Goal: Transaction & Acquisition: Book appointment/travel/reservation

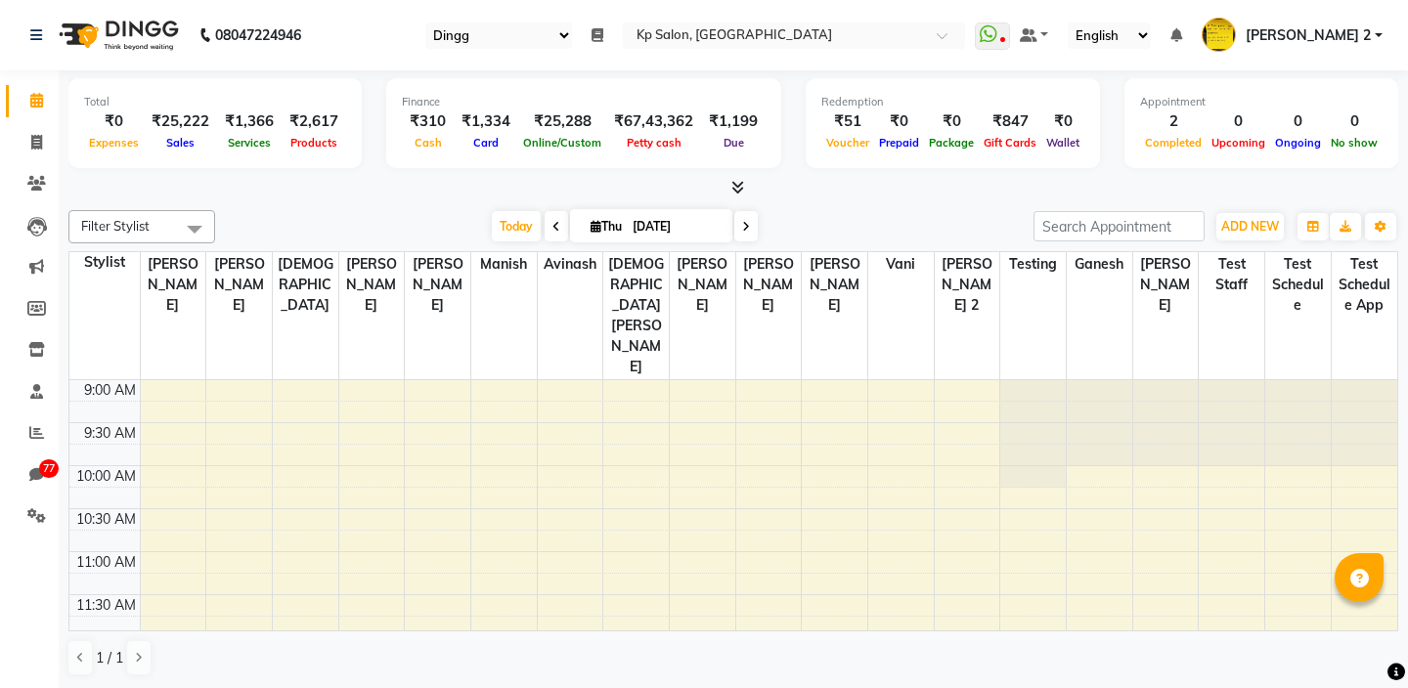
select select "28"
select select "en"
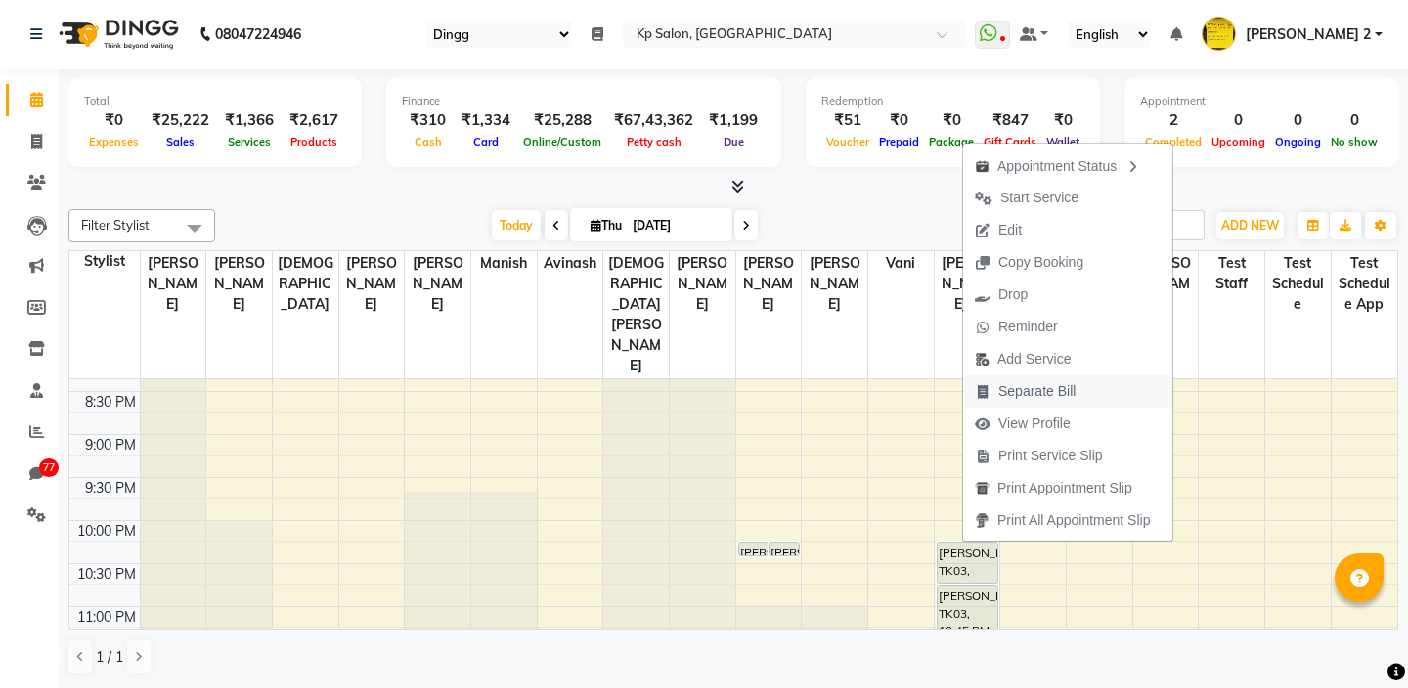
click at [1009, 394] on span "Separate Bill" at bounding box center [1036, 391] width 77 height 21
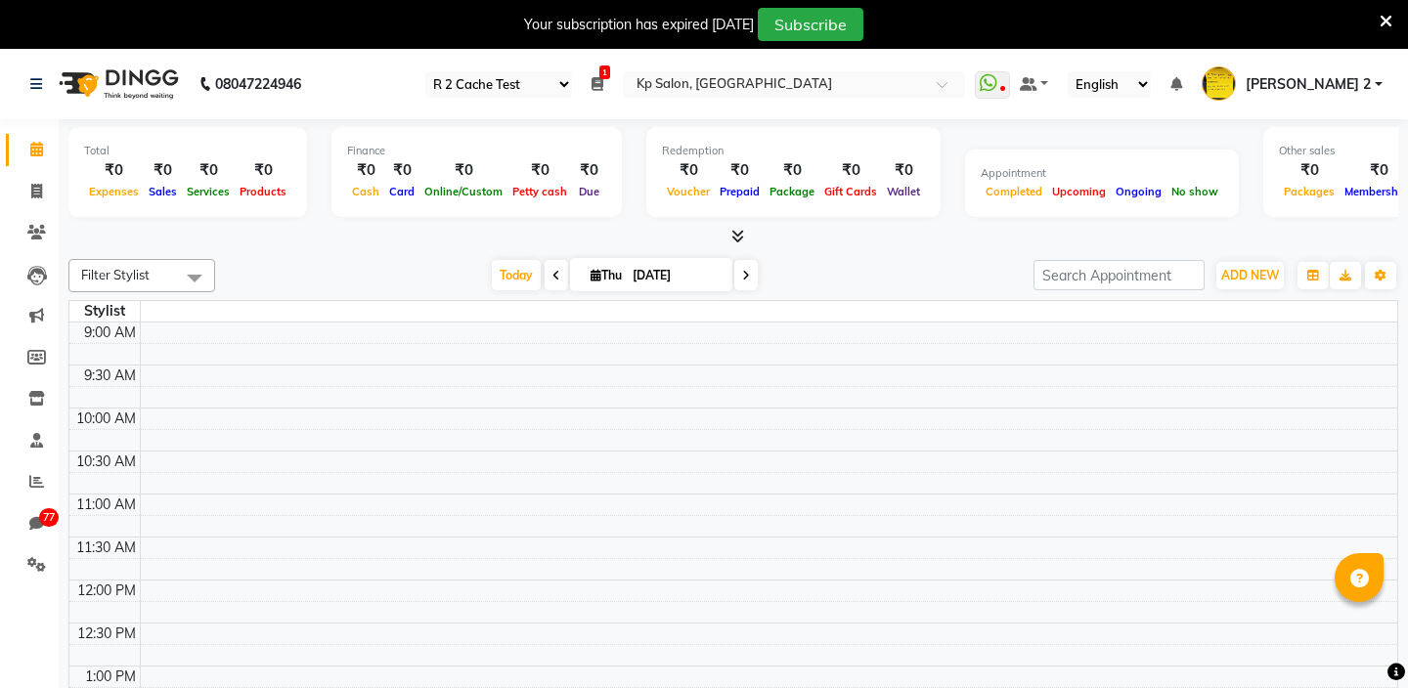
select select "24"
select select "en"
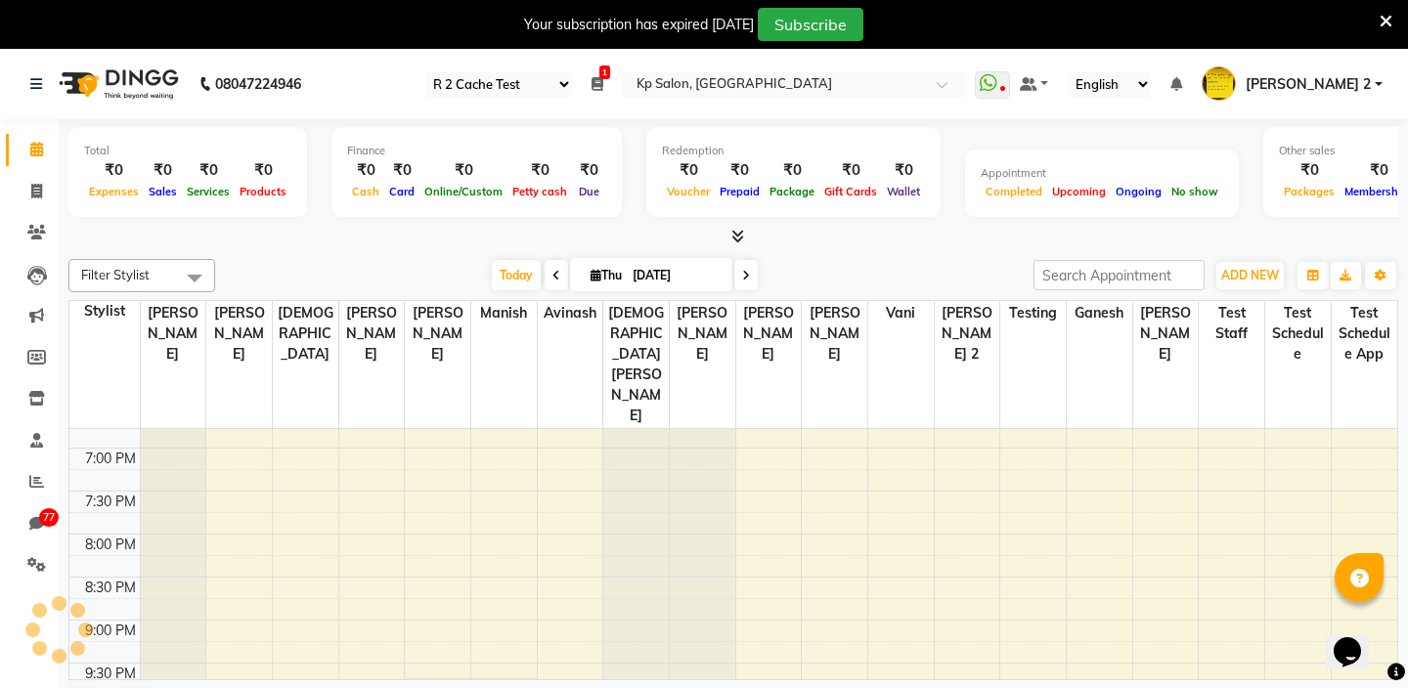
scroll to position [977, 0]
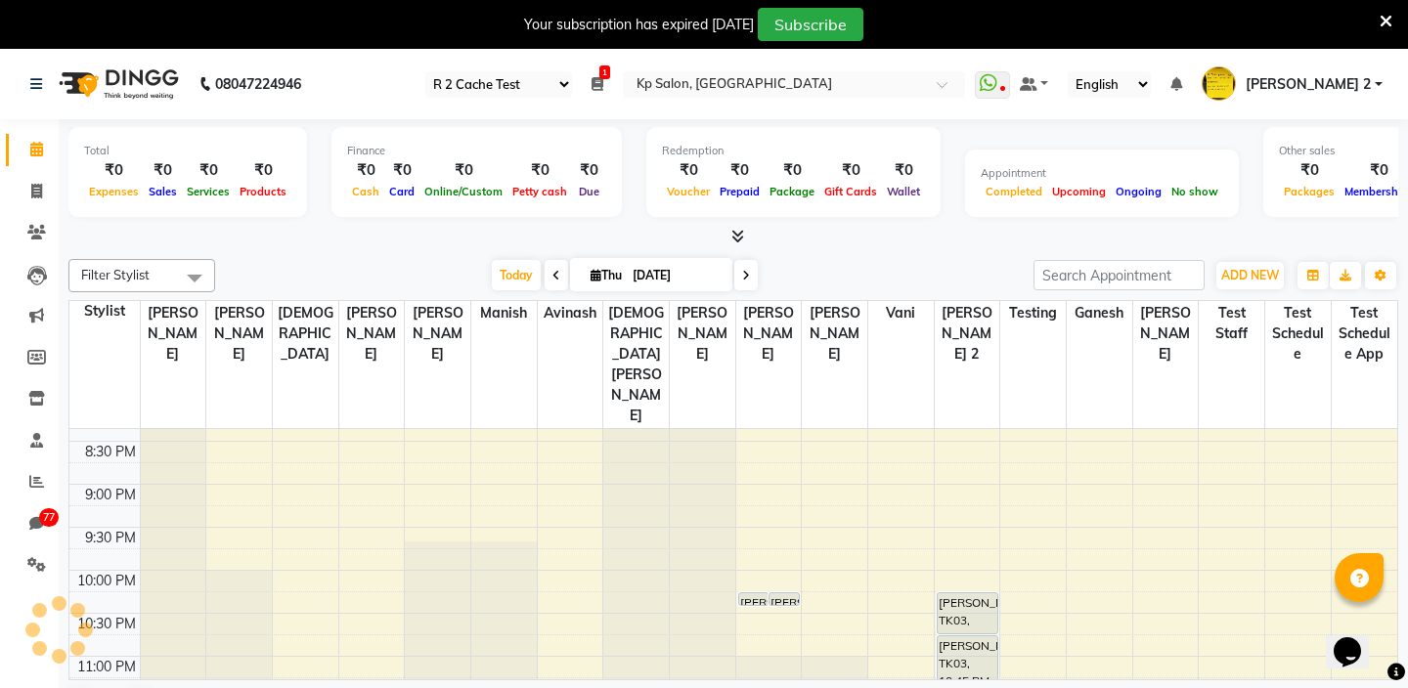
click at [1106, 542] on div "9:00 AM 9:30 AM 10:00 AM 10:30 AM 11:00 AM 11:30 AM 12:00 PM 12:30 PM 1:00 PM 1…" at bounding box center [733, 97] width 1328 height 1289
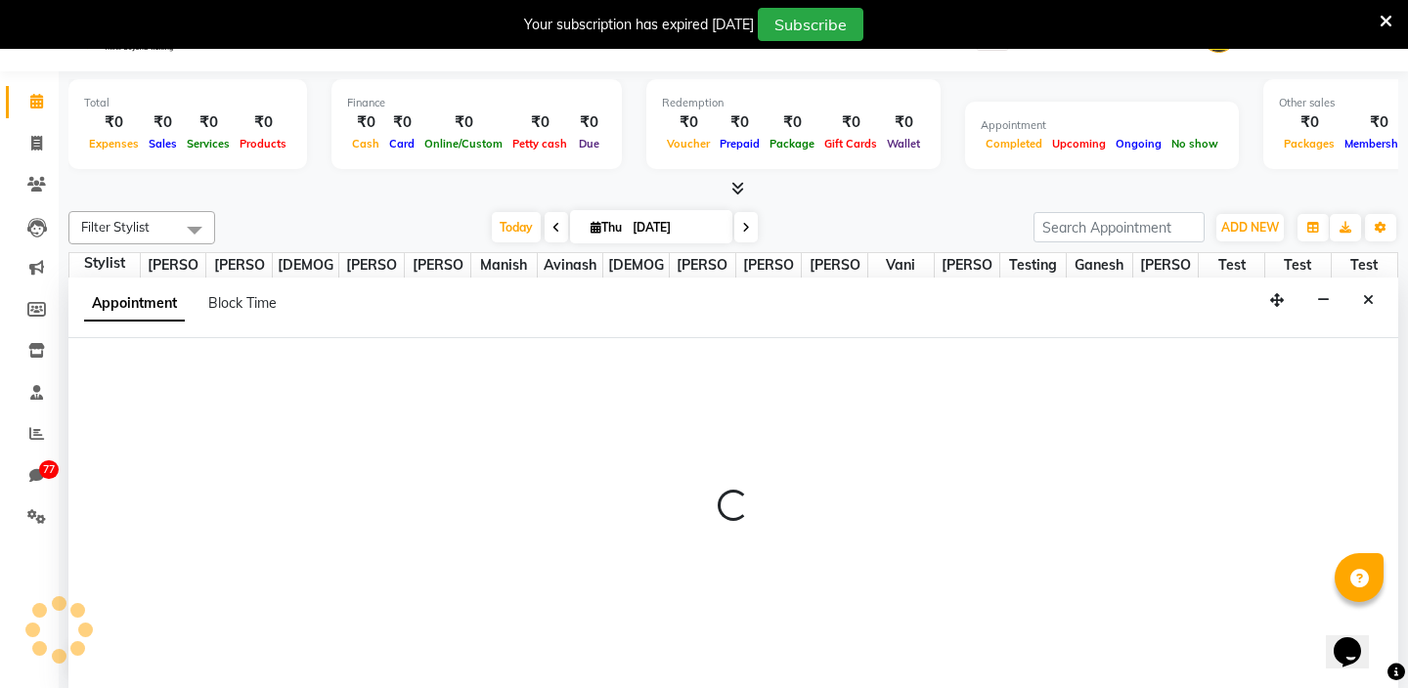
scroll to position [50, 0]
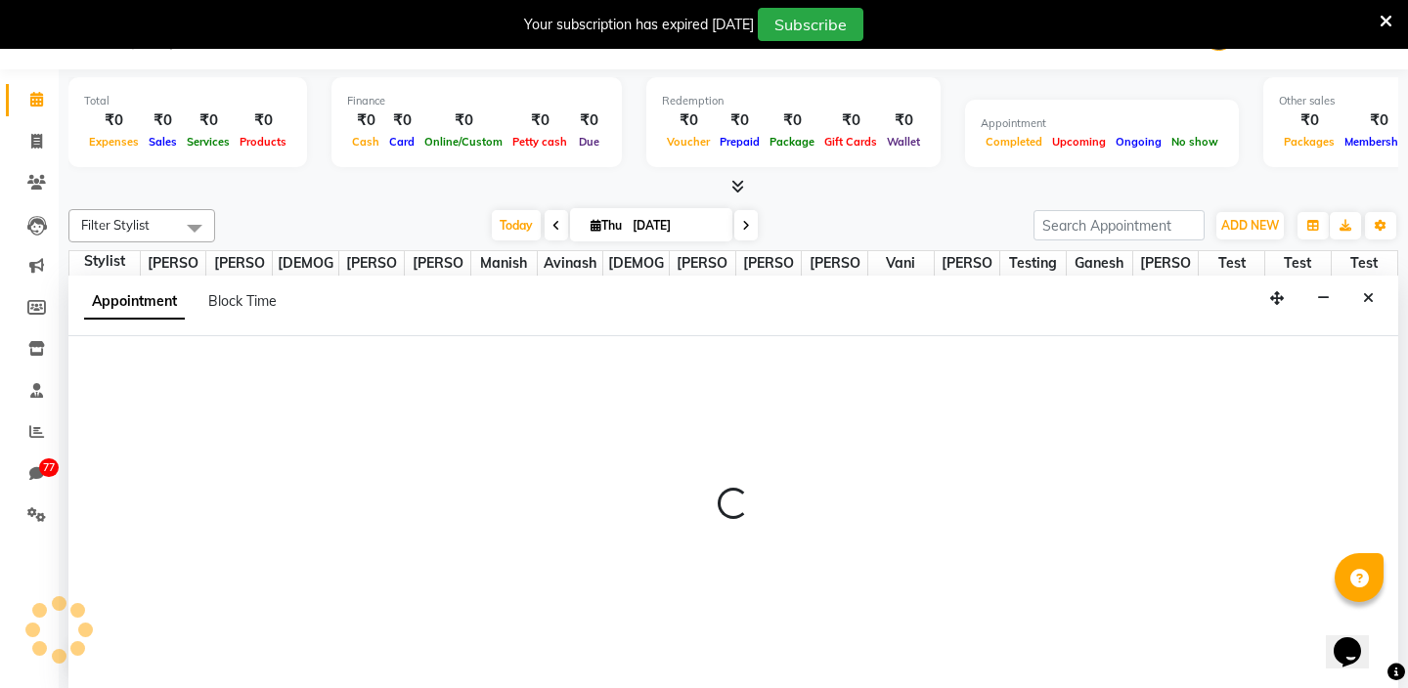
select select "1801"
select select "1335"
select select "tentative"
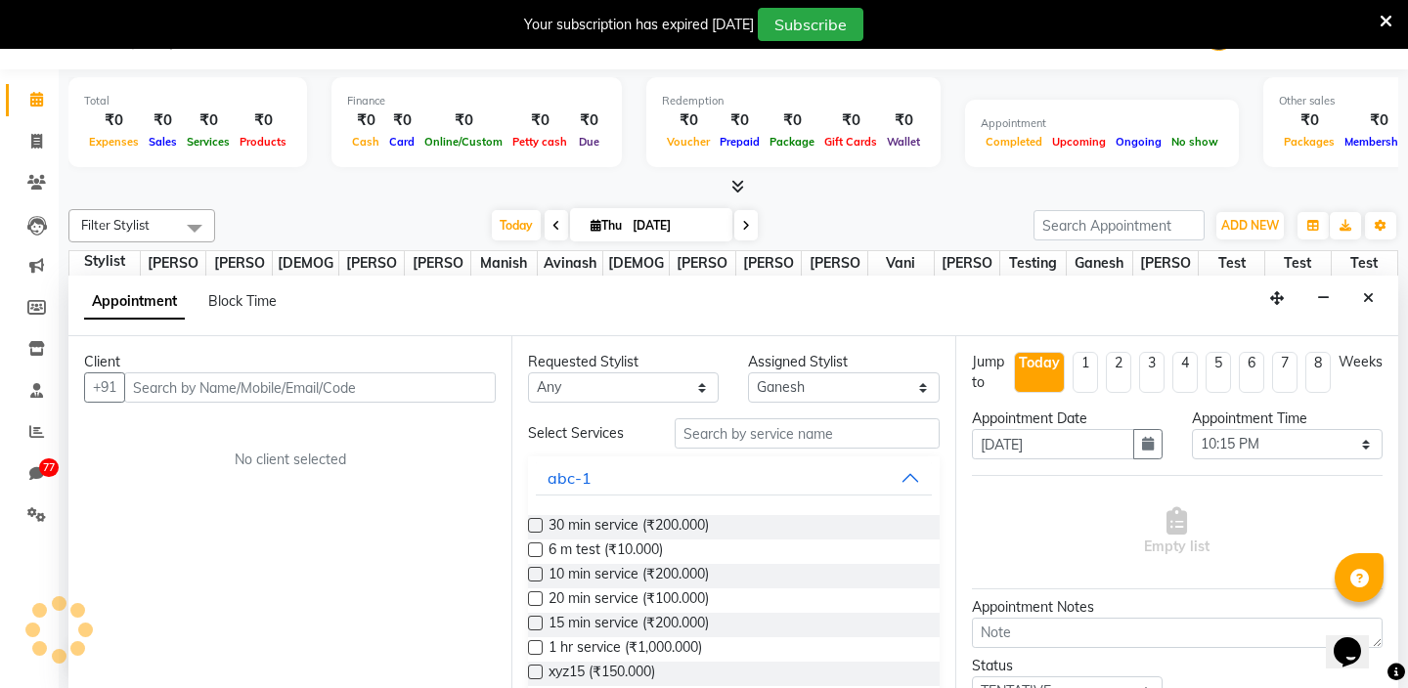
click at [356, 394] on input "text" at bounding box center [309, 387] width 371 height 30
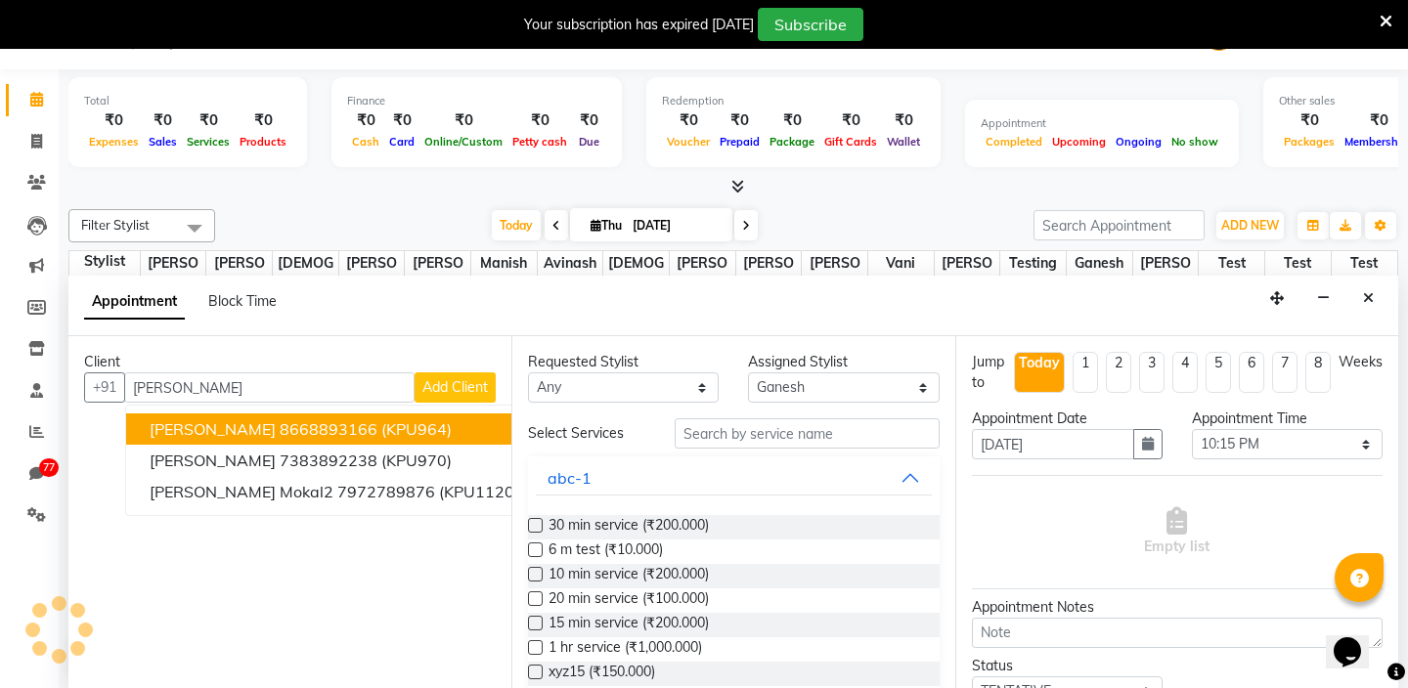
click at [381, 429] on span "(KPU964)" at bounding box center [416, 429] width 70 height 20
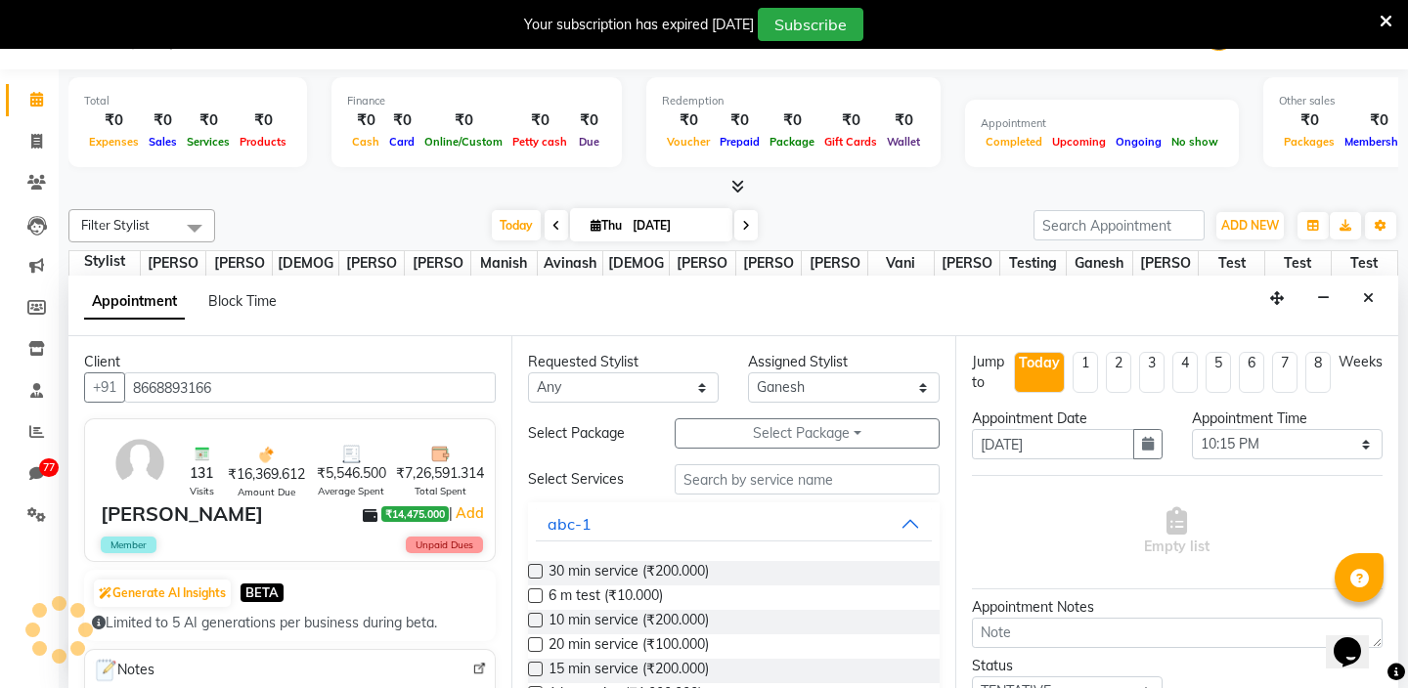
type input "8668893166"
click at [535, 523] on div "abc-1" at bounding box center [733, 523] width 411 height 43
click at [537, 573] on label at bounding box center [535, 571] width 15 height 15
click at [537, 573] on input "checkbox" at bounding box center [534, 573] width 13 height 13
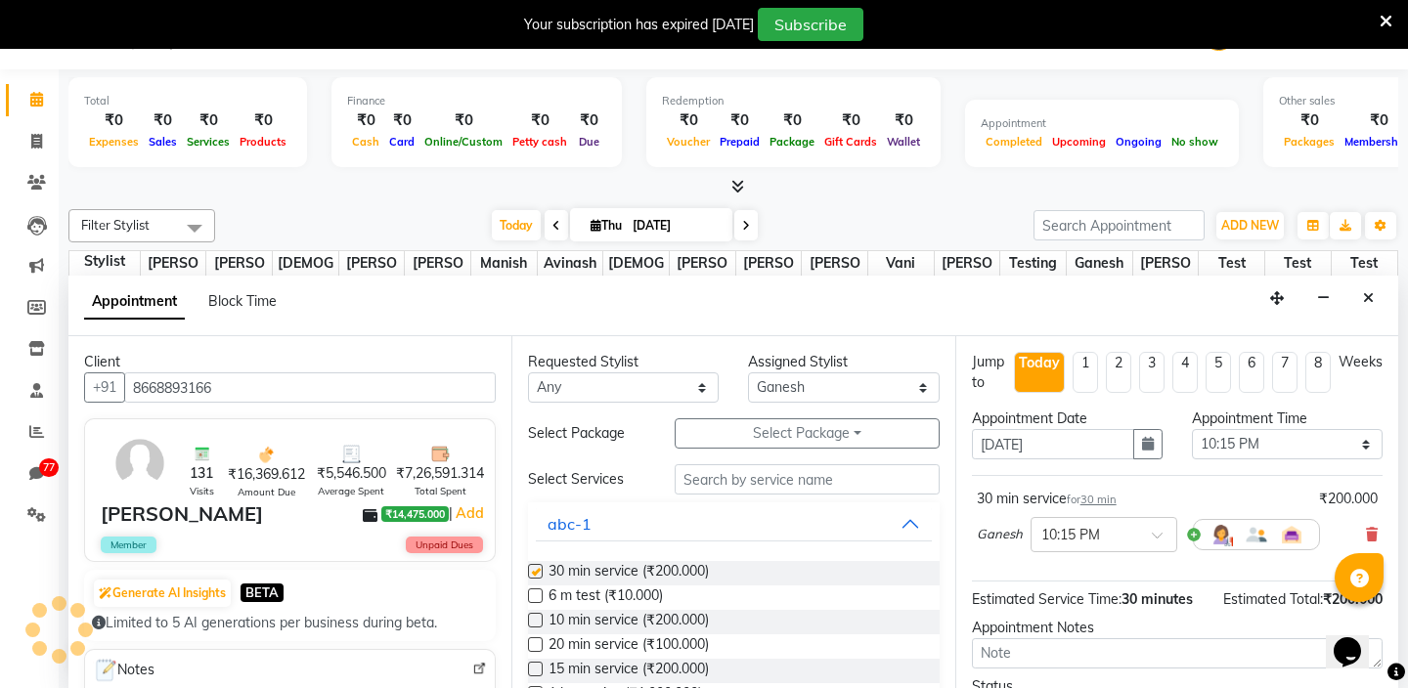
checkbox input "false"
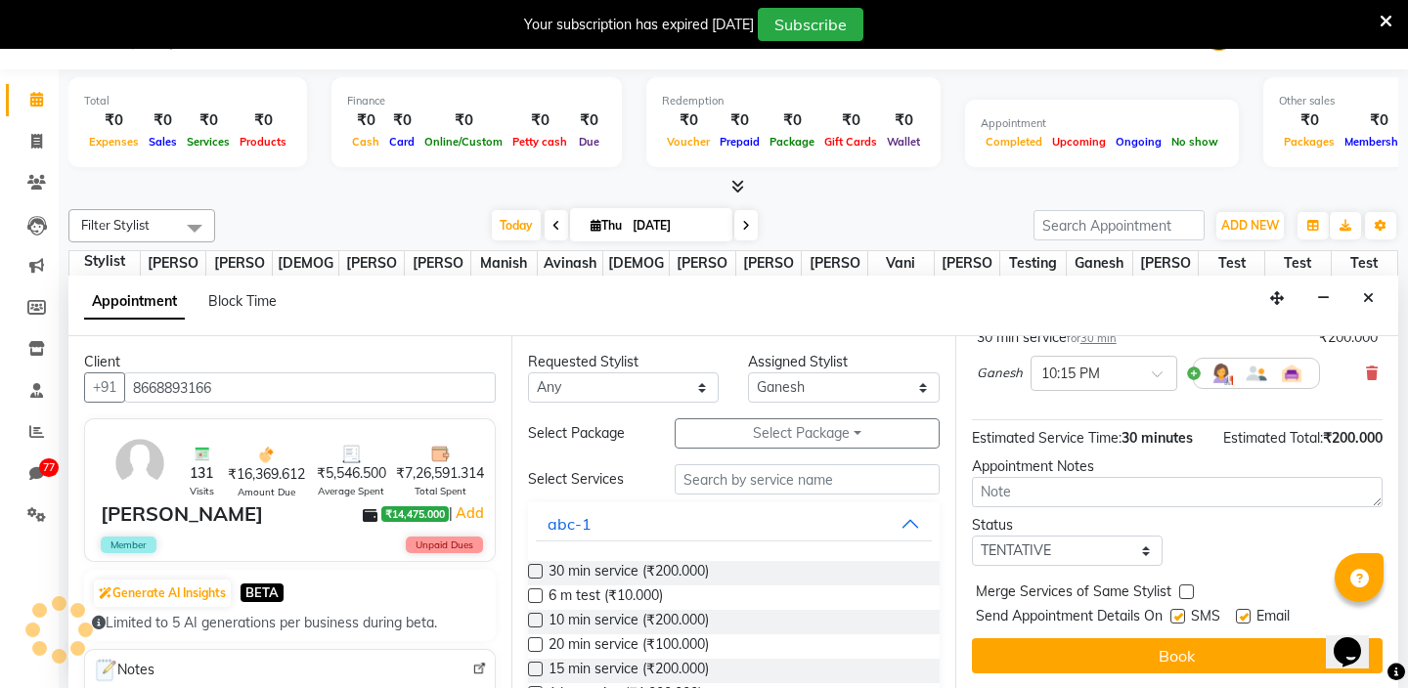
click at [1177, 614] on label at bounding box center [1177, 616] width 15 height 15
click at [1177, 614] on input "checkbox" at bounding box center [1176, 618] width 13 height 13
checkbox input "false"
click at [1241, 617] on label at bounding box center [1243, 616] width 15 height 15
click at [1241, 617] on input "checkbox" at bounding box center [1242, 618] width 13 height 13
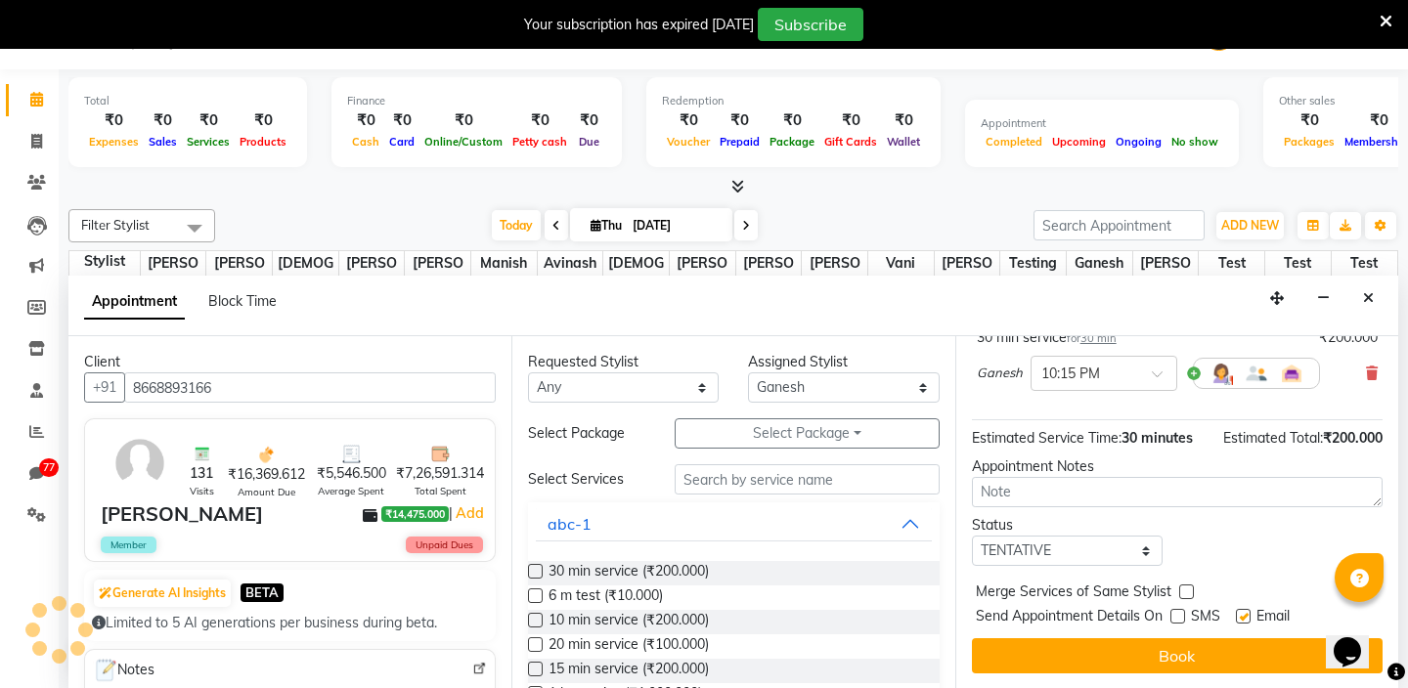
checkbox input "false"
click at [1210, 634] on div "Jump to [DATE] 1 2 3 4 5 6 7 8 Weeks Appointment Date [DATE] Appointment Time S…" at bounding box center [1176, 512] width 443 height 352
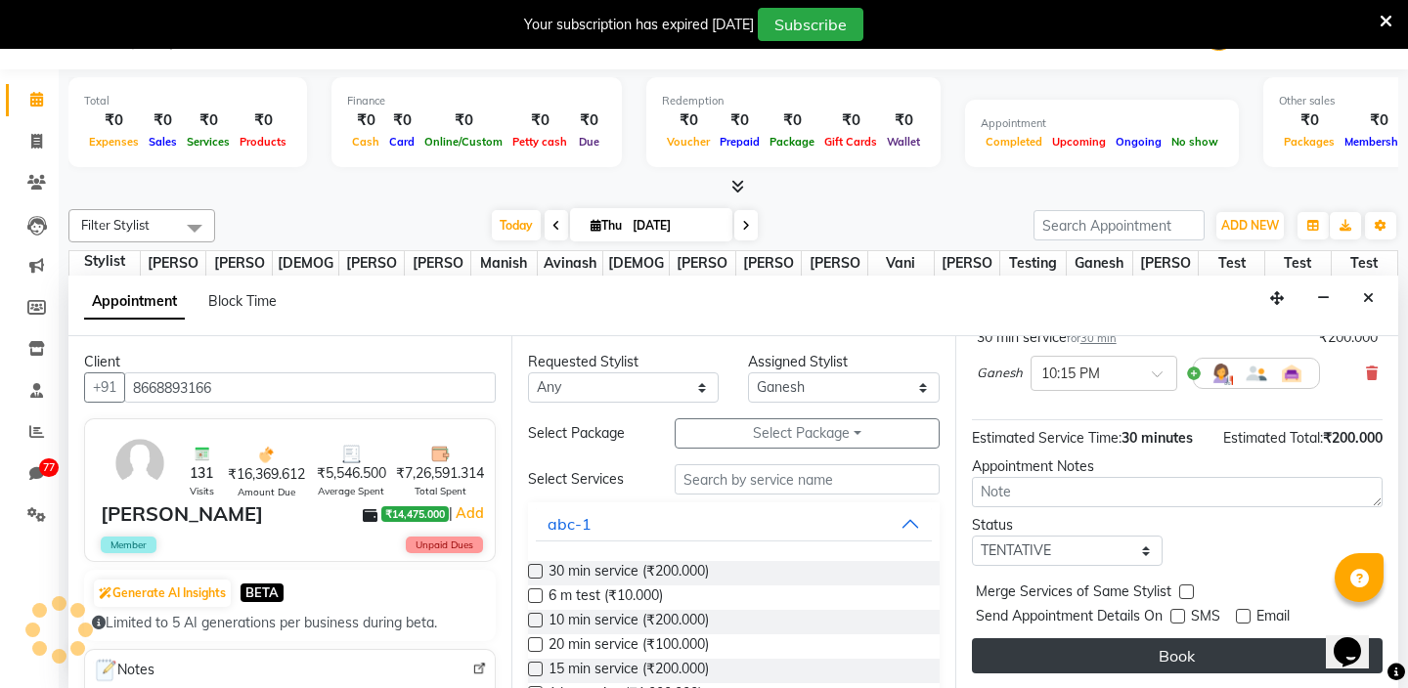
click at [1197, 653] on button "Book" at bounding box center [1177, 655] width 411 height 35
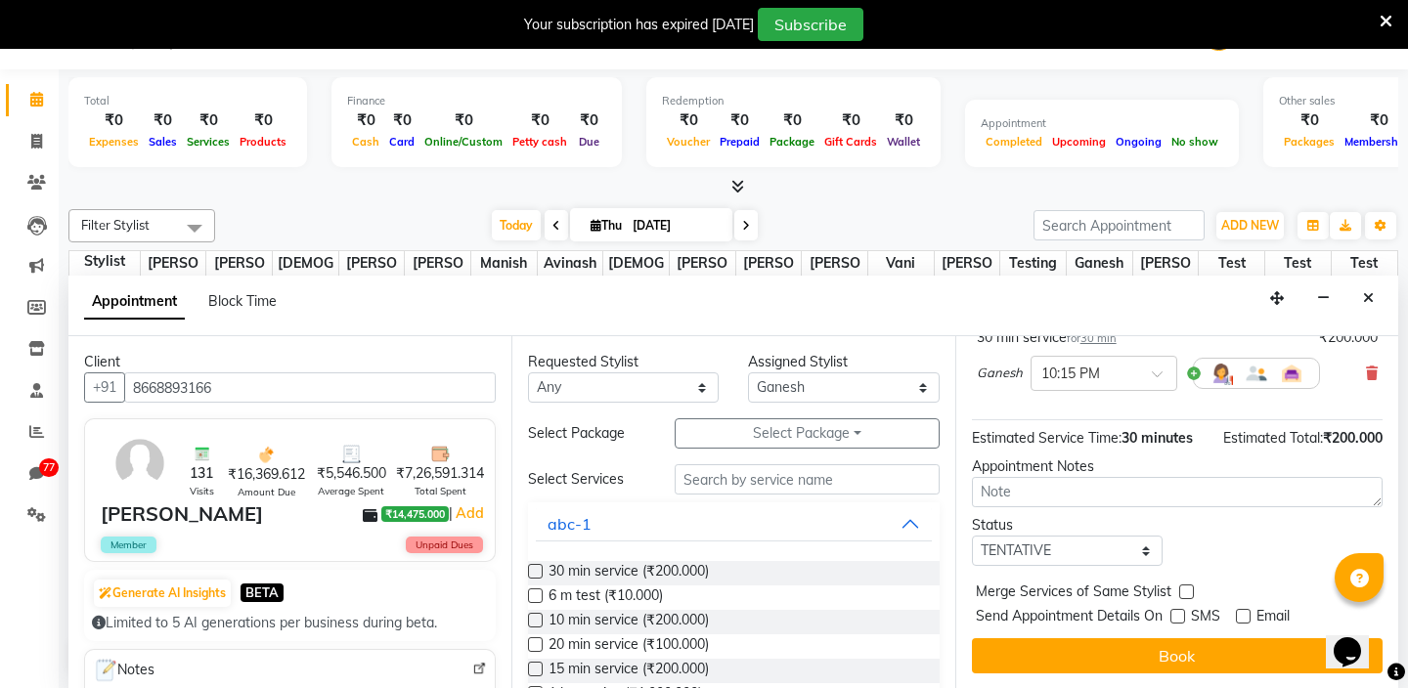
click at [533, 572] on label at bounding box center [535, 571] width 15 height 15
click at [533, 572] on input "checkbox" at bounding box center [534, 573] width 13 height 13
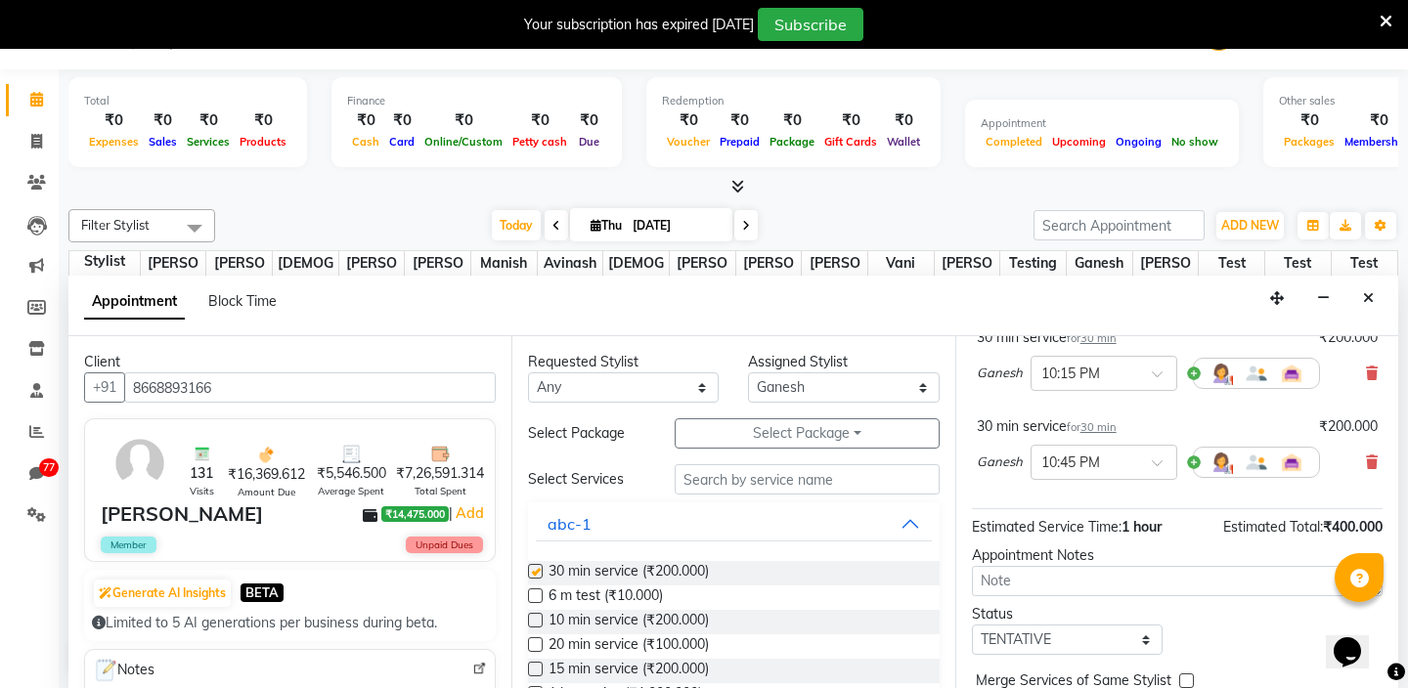
checkbox input "false"
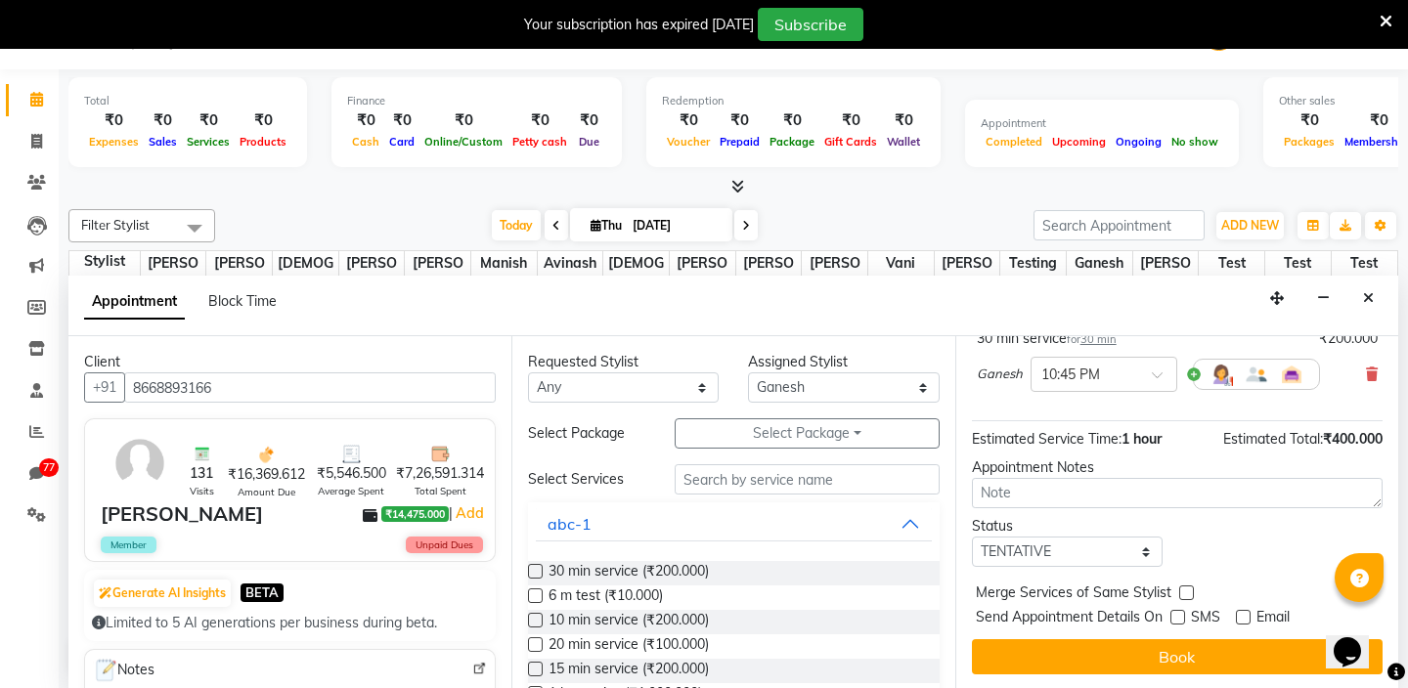
scroll to position [250, 0]
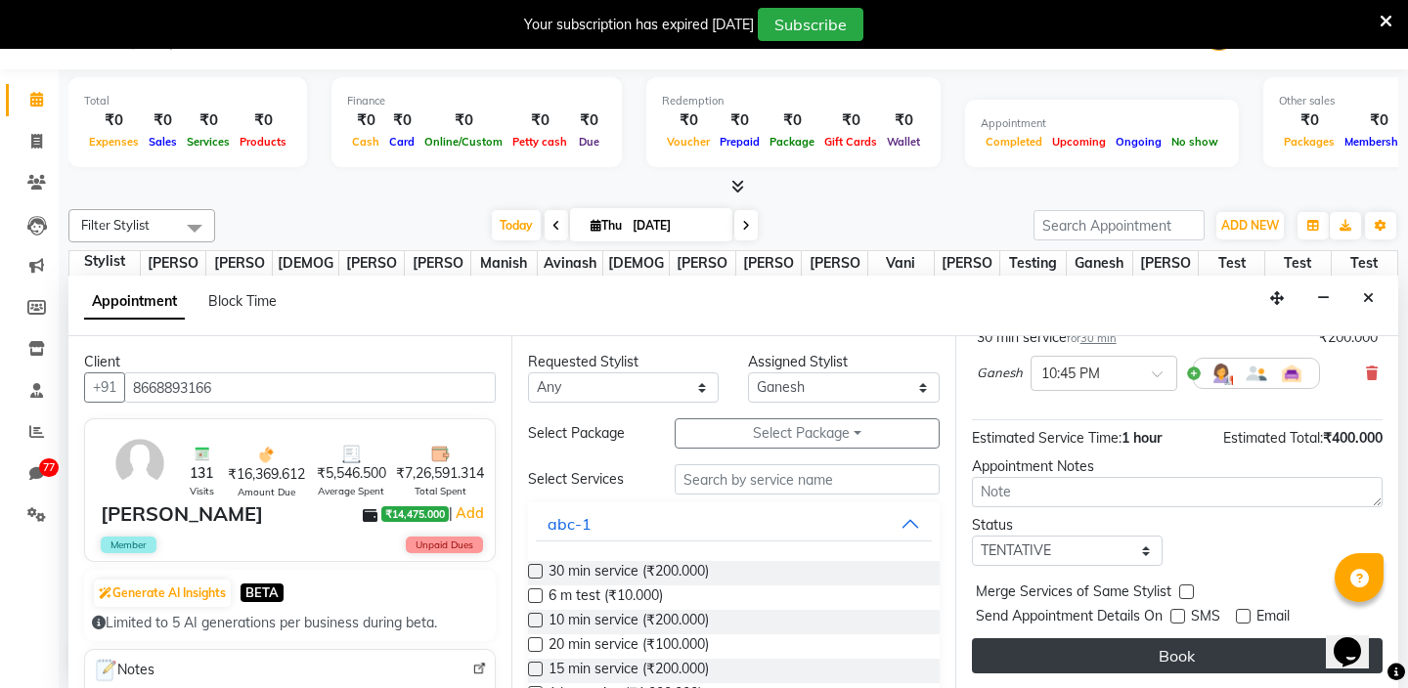
click at [1205, 657] on button "Book" at bounding box center [1177, 655] width 411 height 35
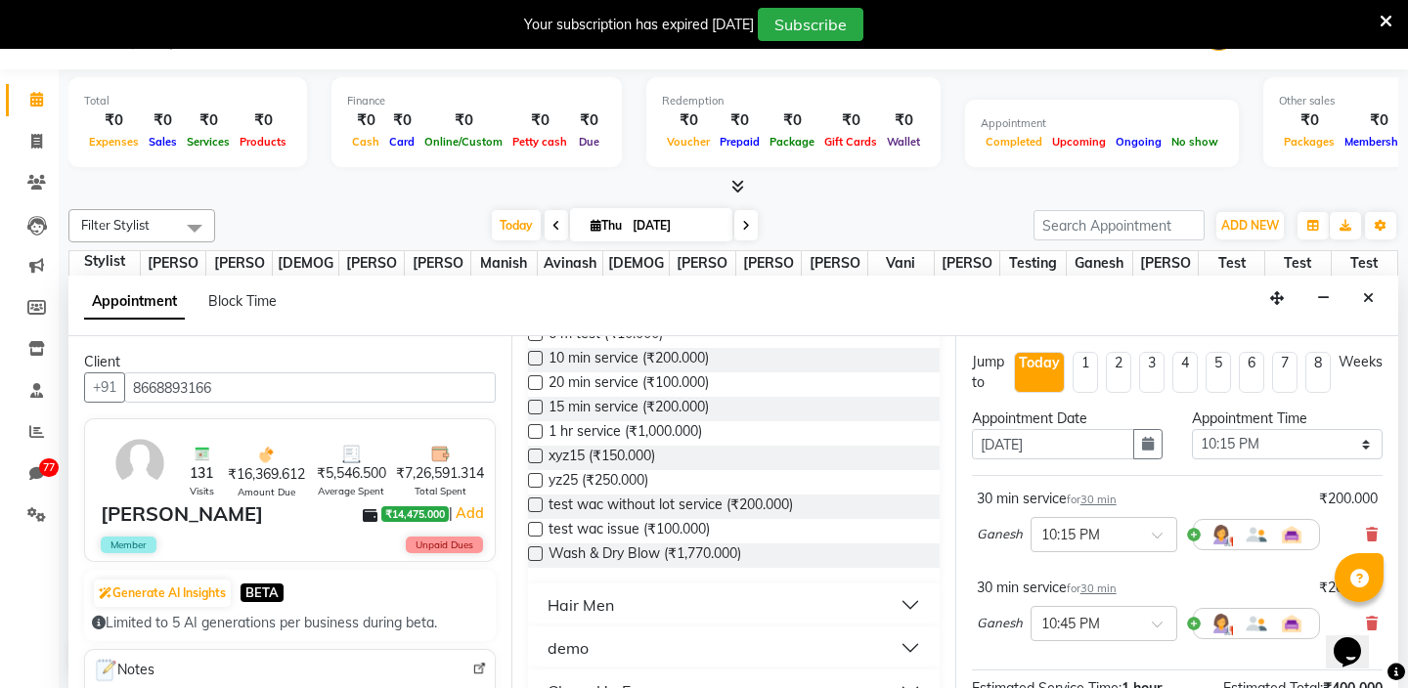
scroll to position [279, 0]
